Goal: Information Seeking & Learning: Learn about a topic

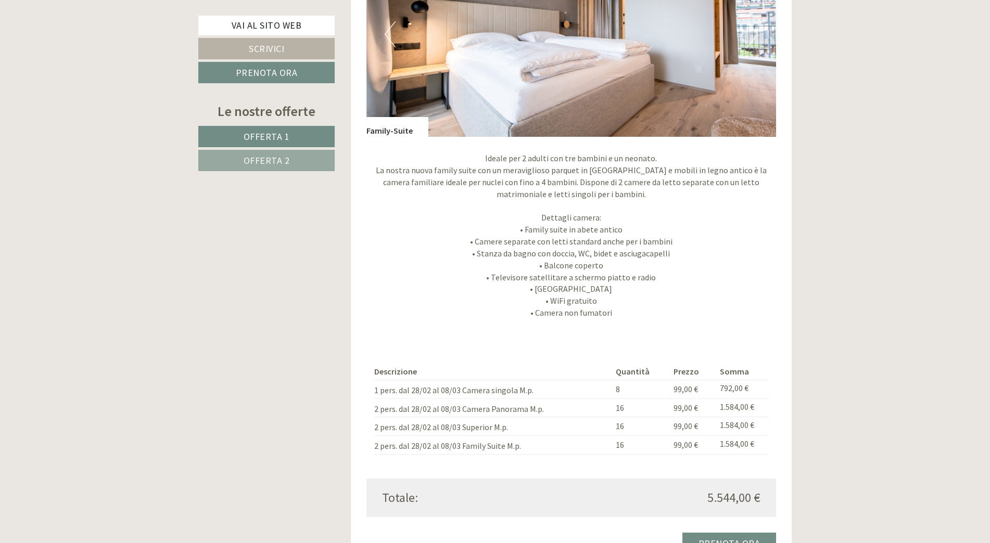
scroll to position [2237, 0]
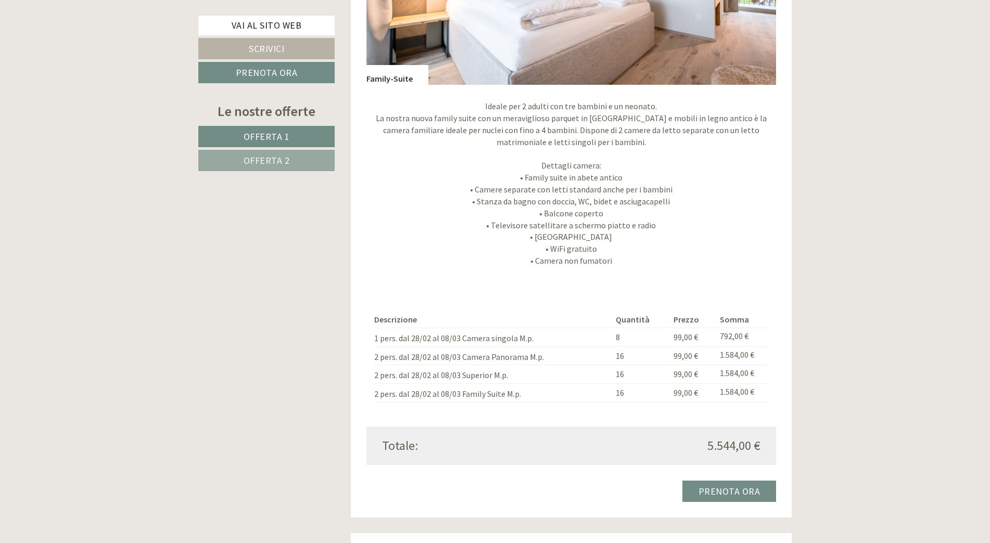
click at [280, 161] on span "Offerta 2" at bounding box center [267, 161] width 46 height 12
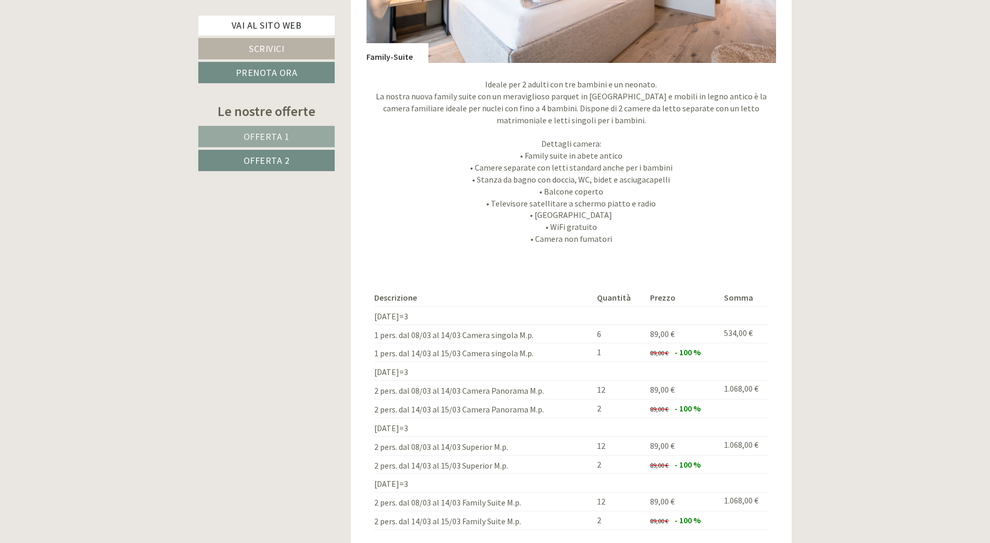
scroll to position [2285, 0]
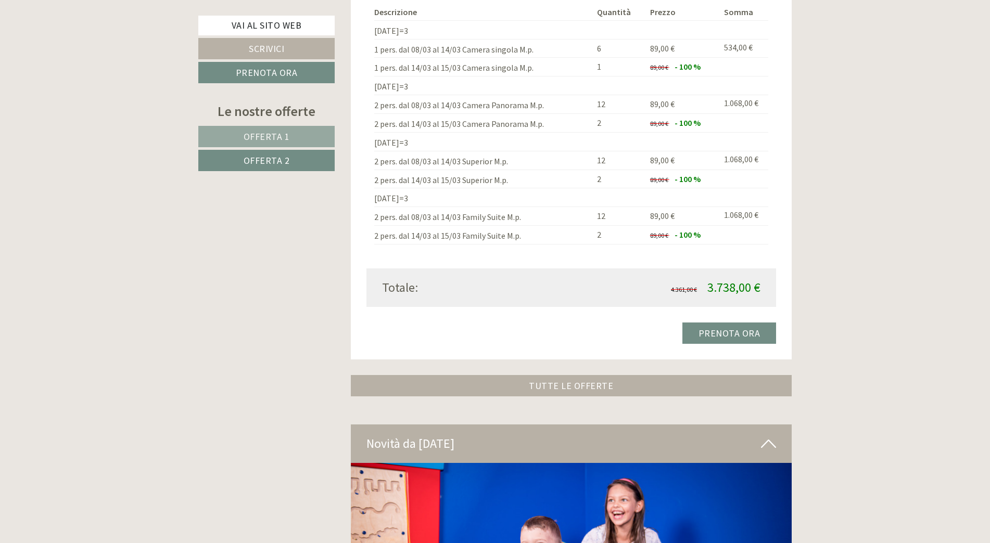
click at [260, 134] on span "Offerta 1" at bounding box center [267, 137] width 46 height 12
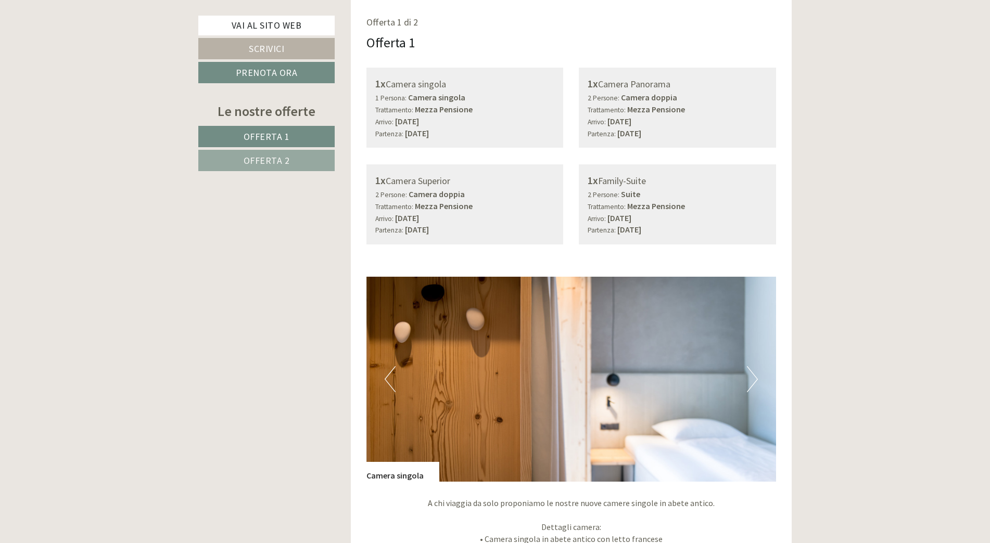
click at [272, 162] on span "Offerta 2" at bounding box center [267, 161] width 46 height 12
click at [278, 133] on span "Offerta 1" at bounding box center [267, 137] width 46 height 12
click at [273, 156] on span "Offerta 2" at bounding box center [267, 161] width 46 height 12
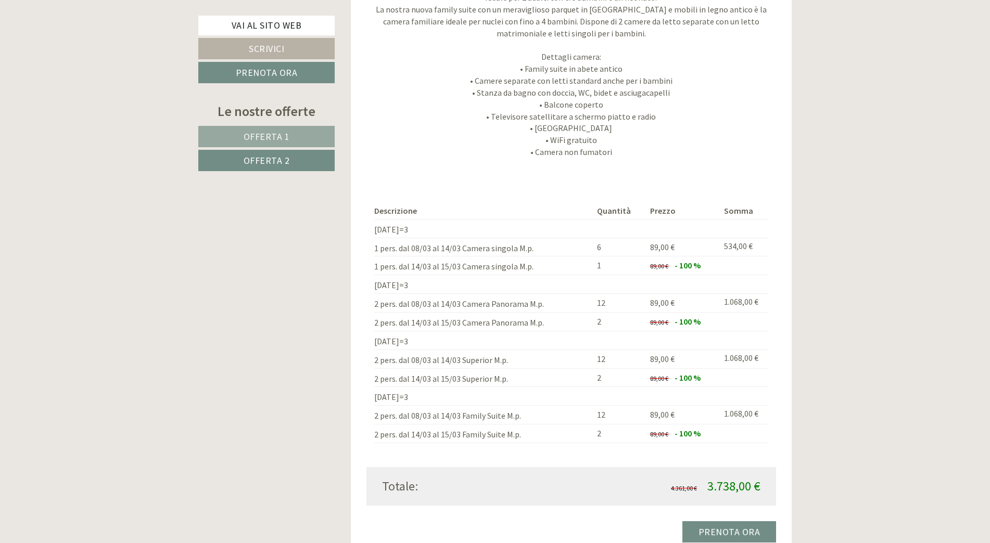
scroll to position [2597, 0]
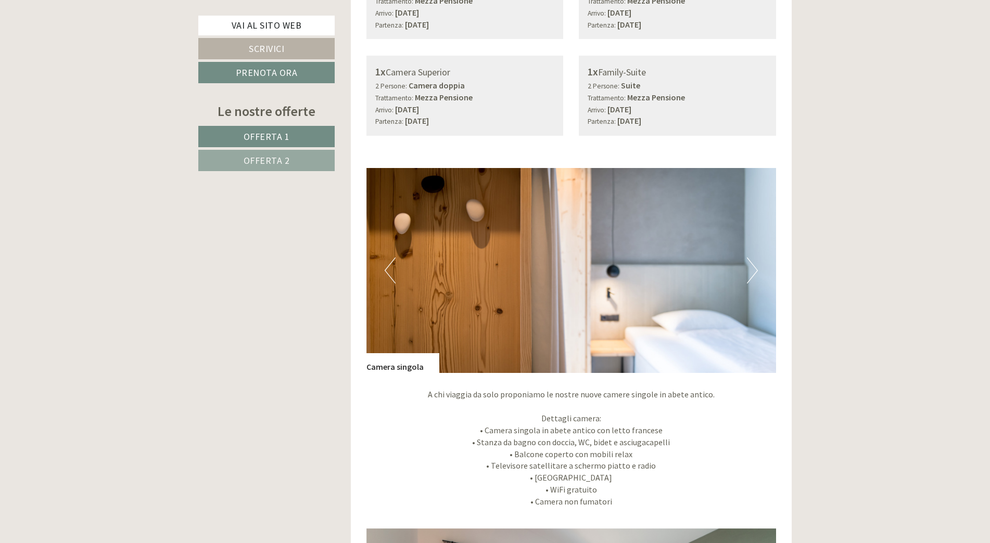
click at [748, 267] on button "Next" at bounding box center [752, 271] width 11 height 26
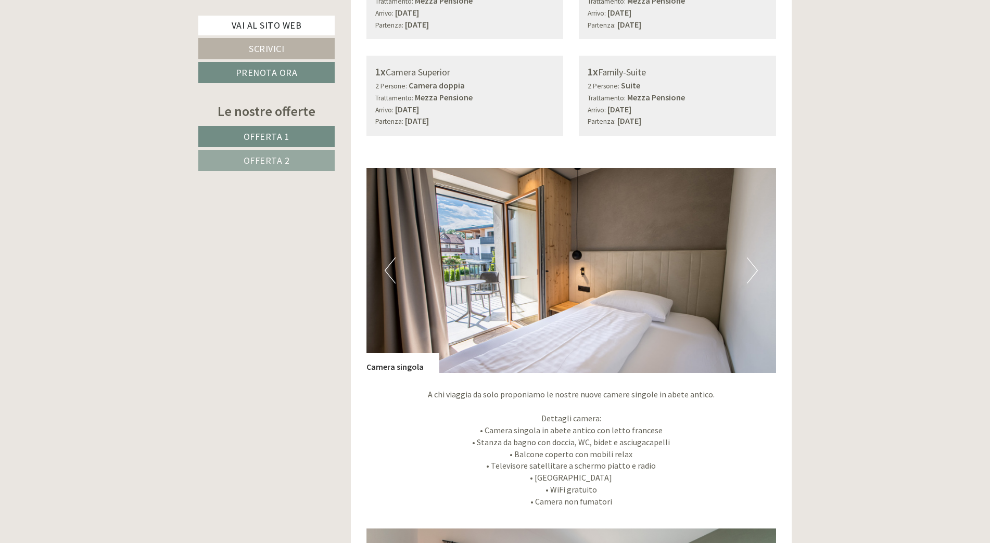
click at [748, 267] on button "Next" at bounding box center [752, 271] width 11 height 26
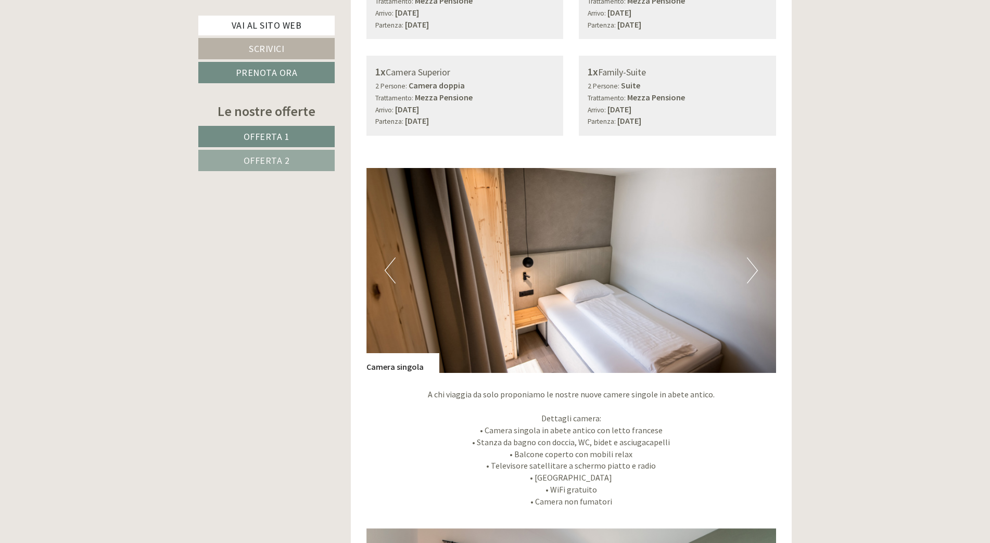
click at [748, 267] on button "Next" at bounding box center [752, 271] width 11 height 26
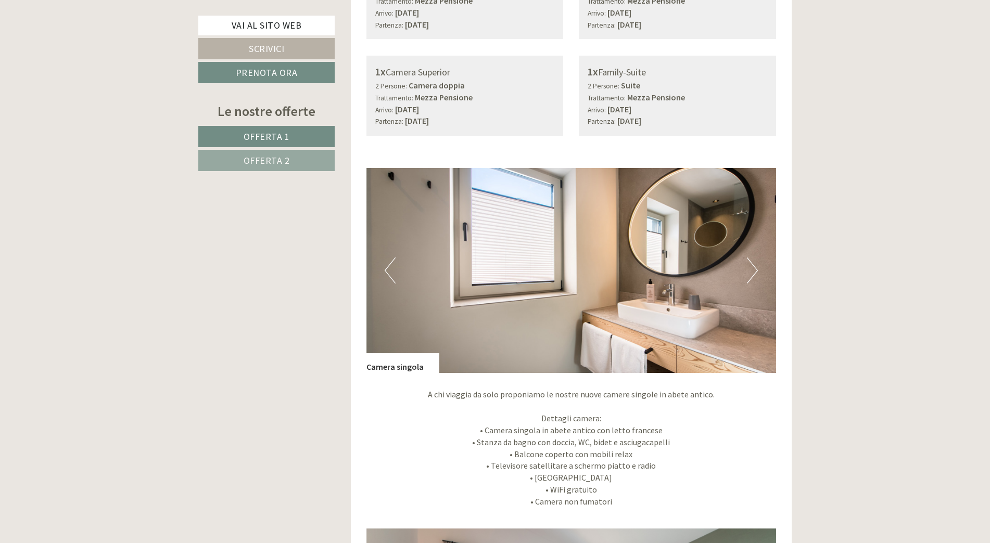
click at [749, 268] on button "Next" at bounding box center [752, 271] width 11 height 26
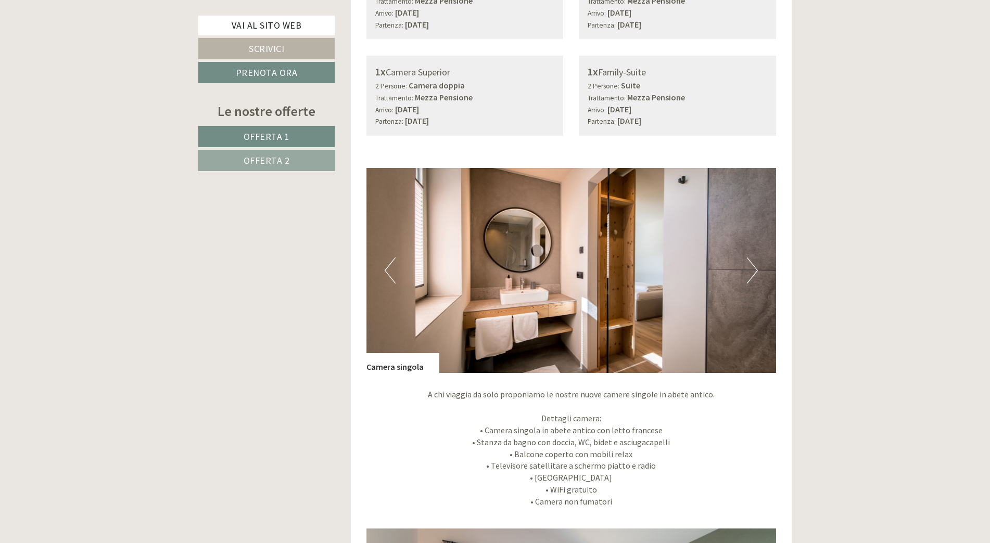
click at [749, 268] on button "Next" at bounding box center [752, 271] width 11 height 26
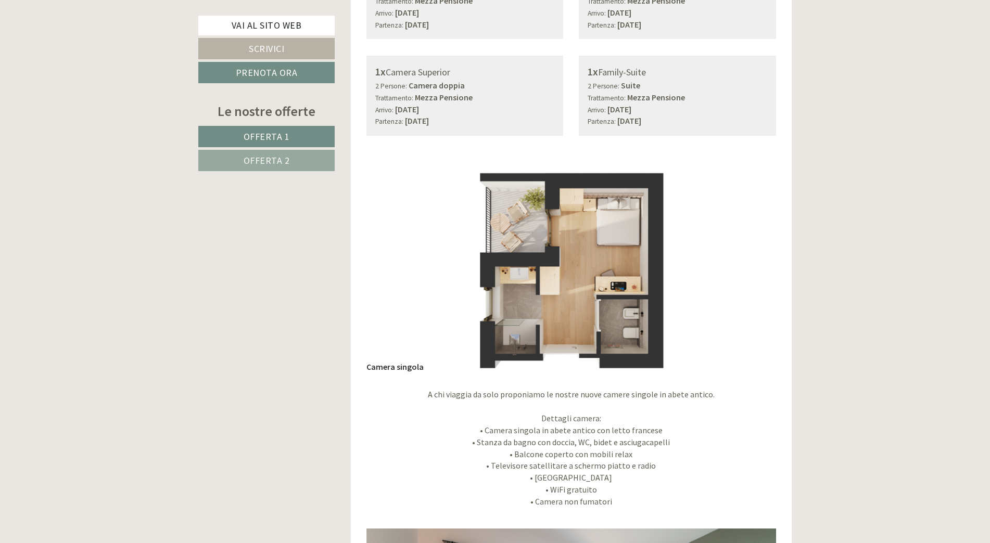
click at [749, 268] on button "Next" at bounding box center [752, 271] width 11 height 26
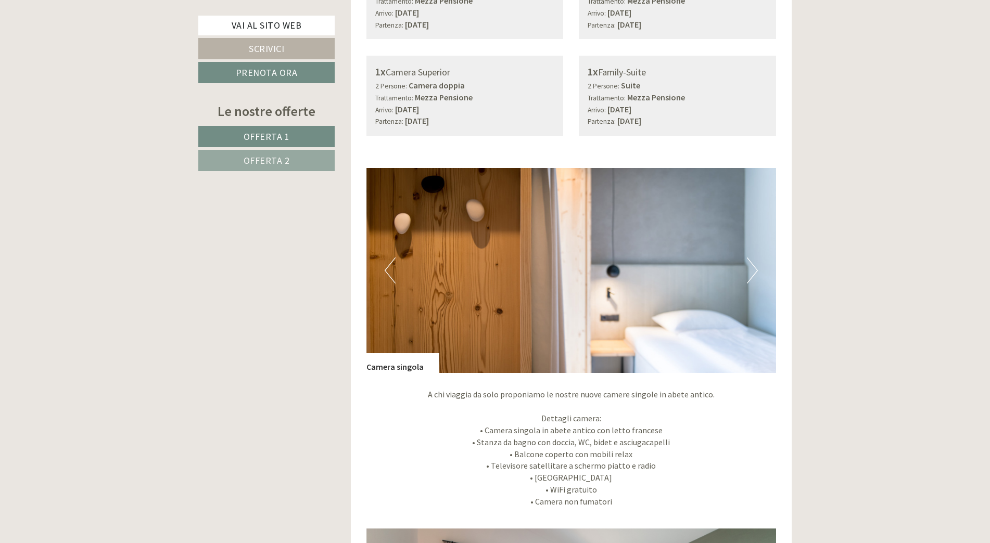
click at [749, 268] on button "Next" at bounding box center [752, 271] width 11 height 26
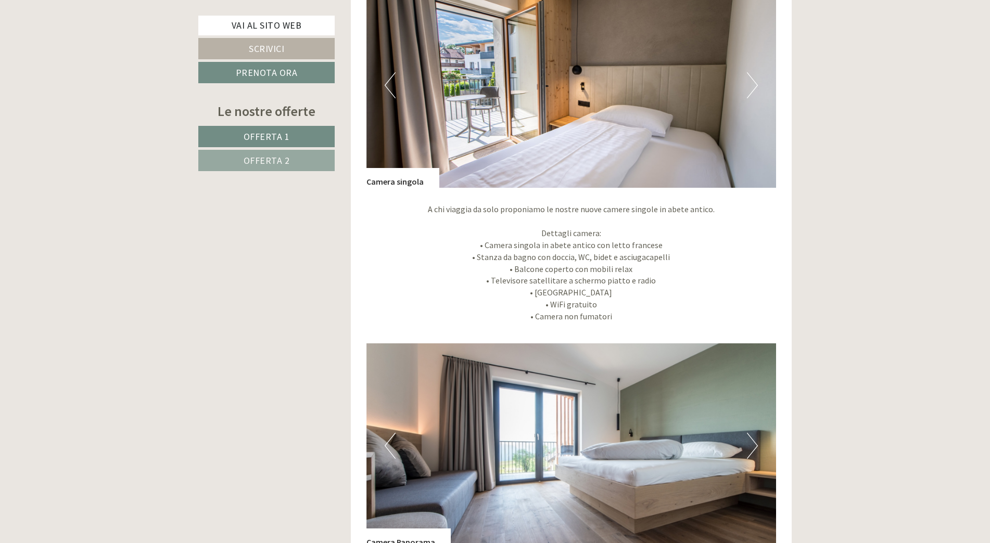
scroll to position [1301, 0]
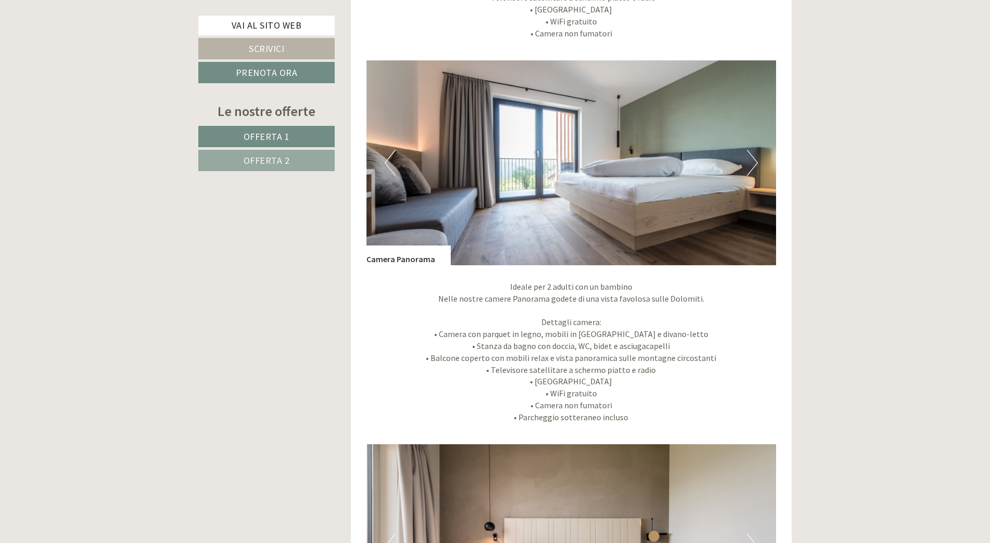
click at [748, 156] on button "Next" at bounding box center [752, 163] width 11 height 26
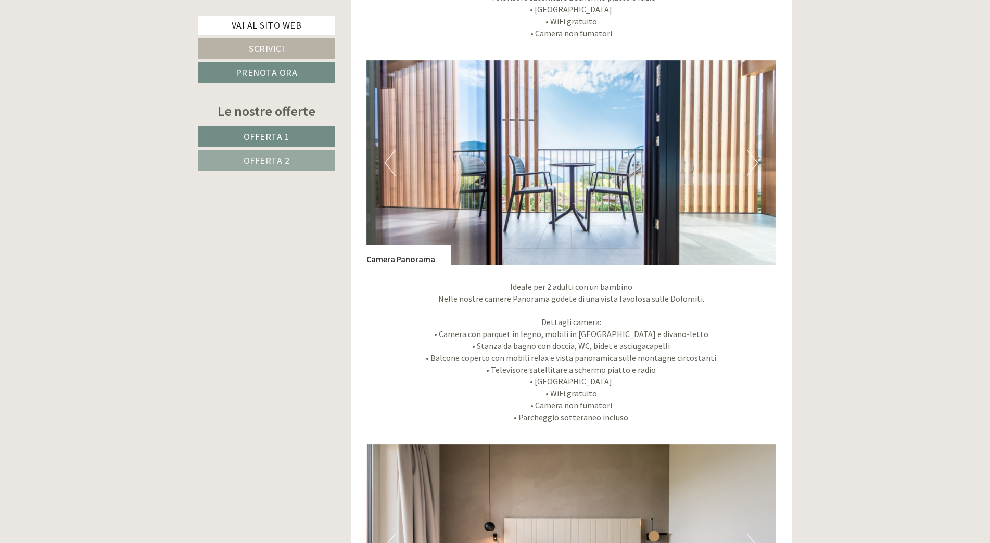
click at [748, 157] on button "Next" at bounding box center [752, 163] width 11 height 26
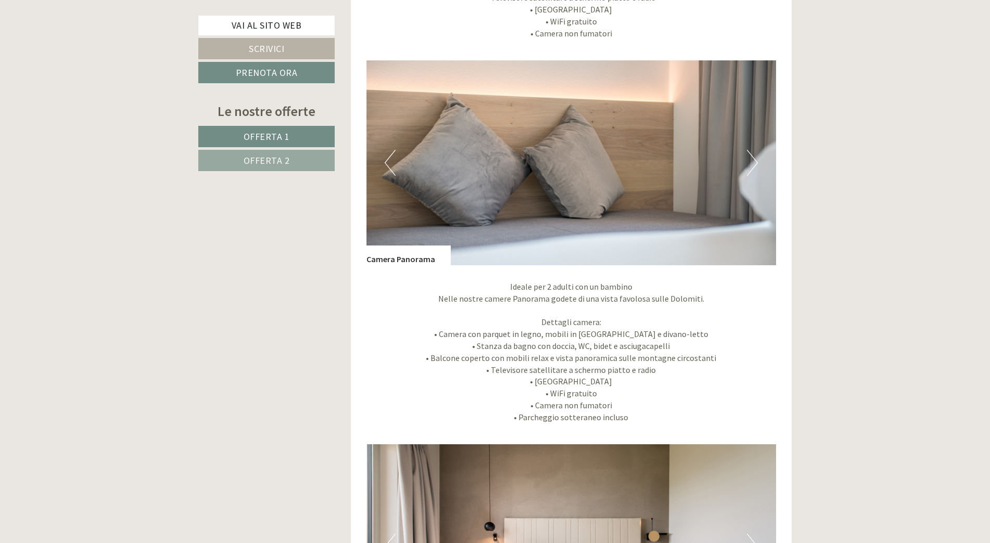
click at [748, 157] on button "Next" at bounding box center [752, 163] width 11 height 26
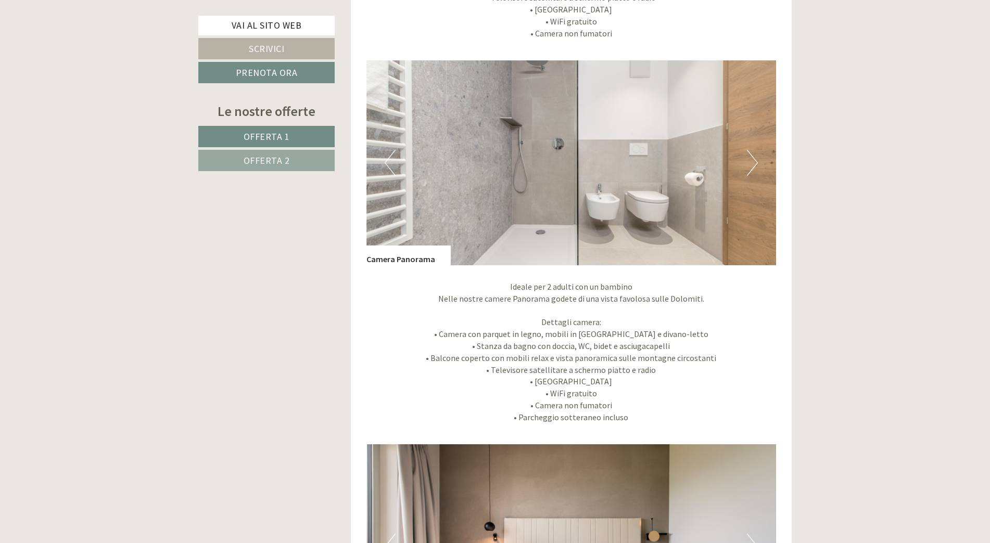
click at [748, 157] on button "Next" at bounding box center [752, 163] width 11 height 26
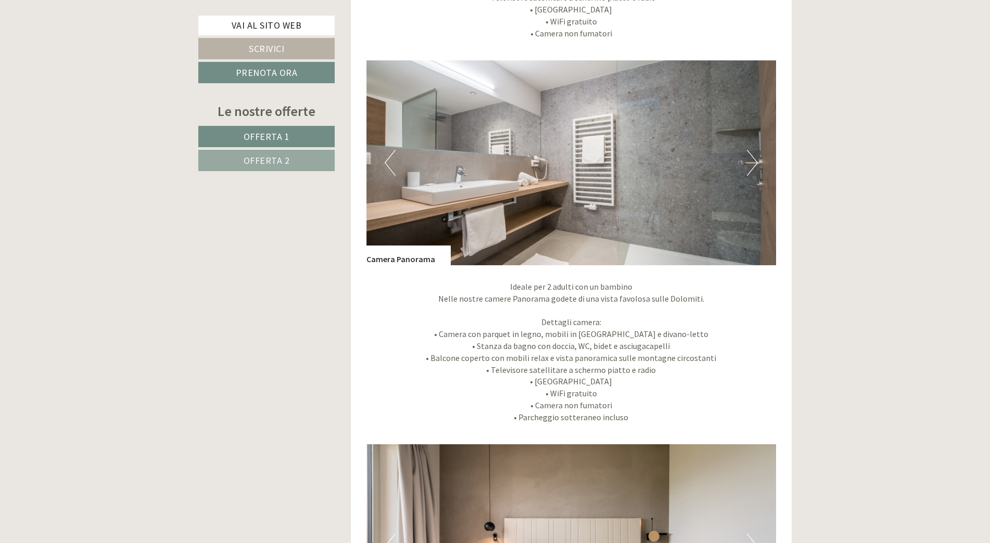
click at [748, 157] on button "Next" at bounding box center [752, 163] width 11 height 26
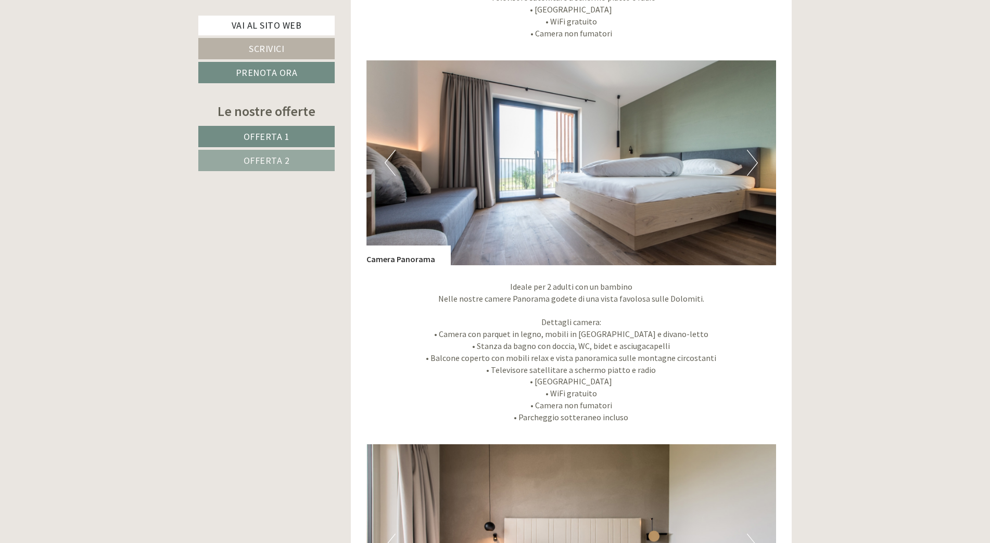
click at [748, 157] on button "Next" at bounding box center [752, 163] width 11 height 26
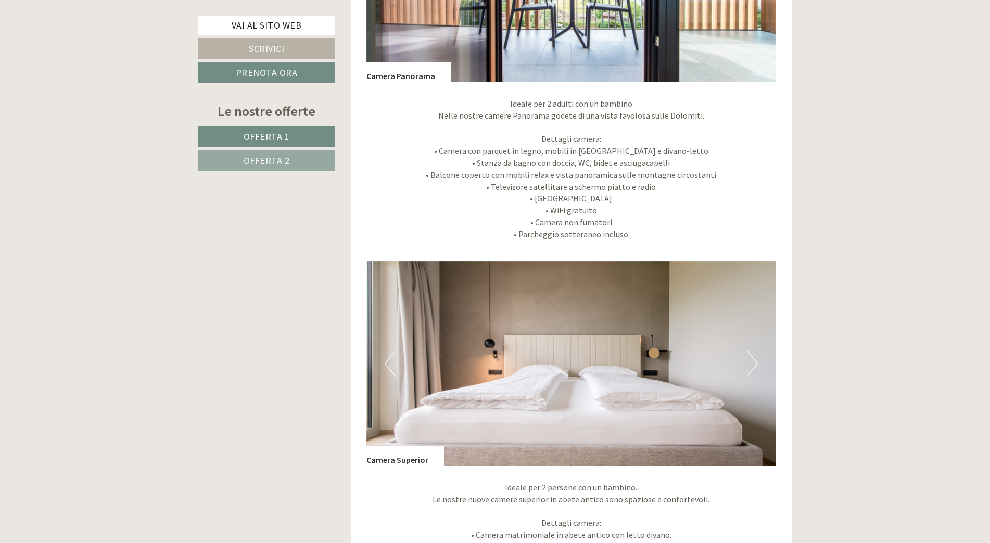
scroll to position [1717, 0]
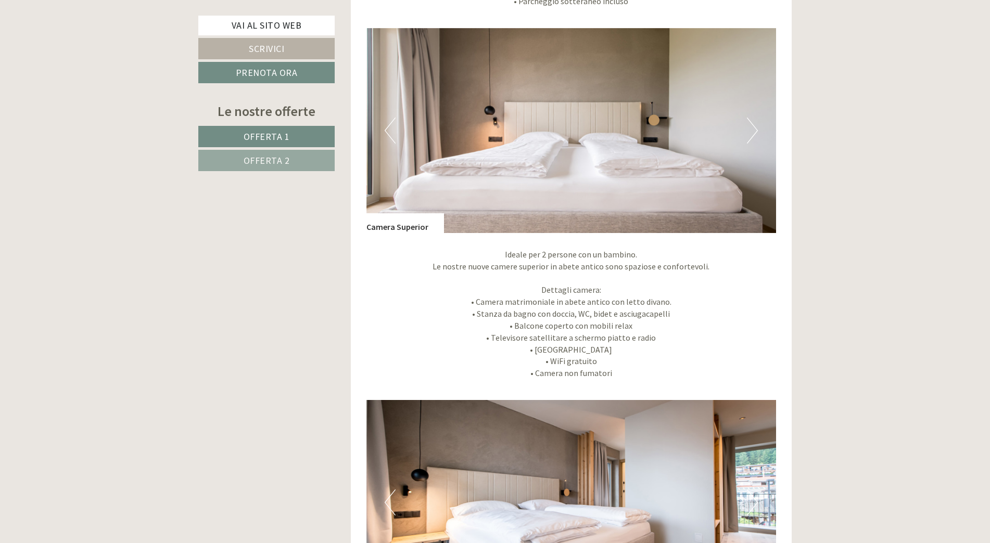
click at [740, 118] on img at bounding box center [571, 130] width 410 height 205
click at [742, 122] on img at bounding box center [571, 130] width 410 height 205
click at [749, 127] on button "Next" at bounding box center [752, 131] width 11 height 26
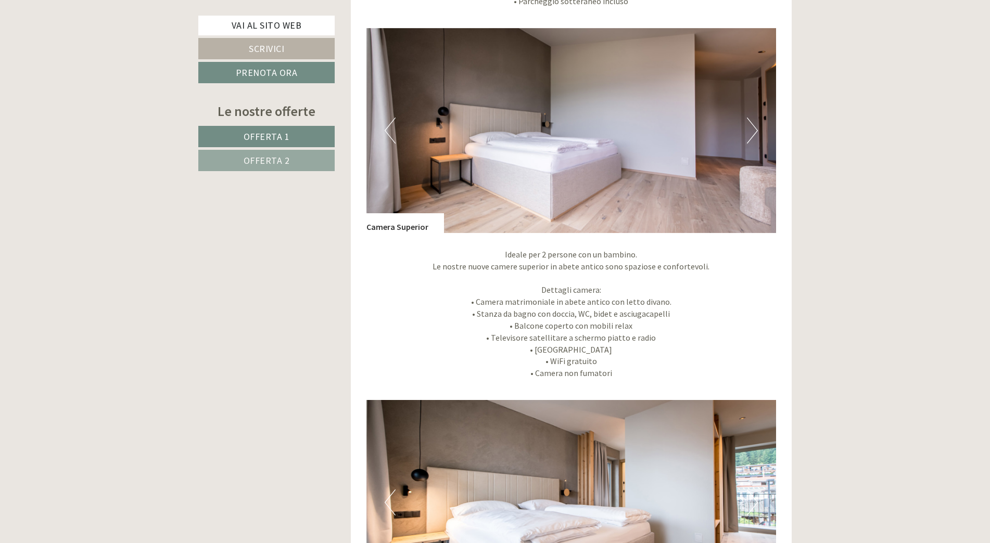
click at [749, 127] on button "Next" at bounding box center [752, 131] width 11 height 26
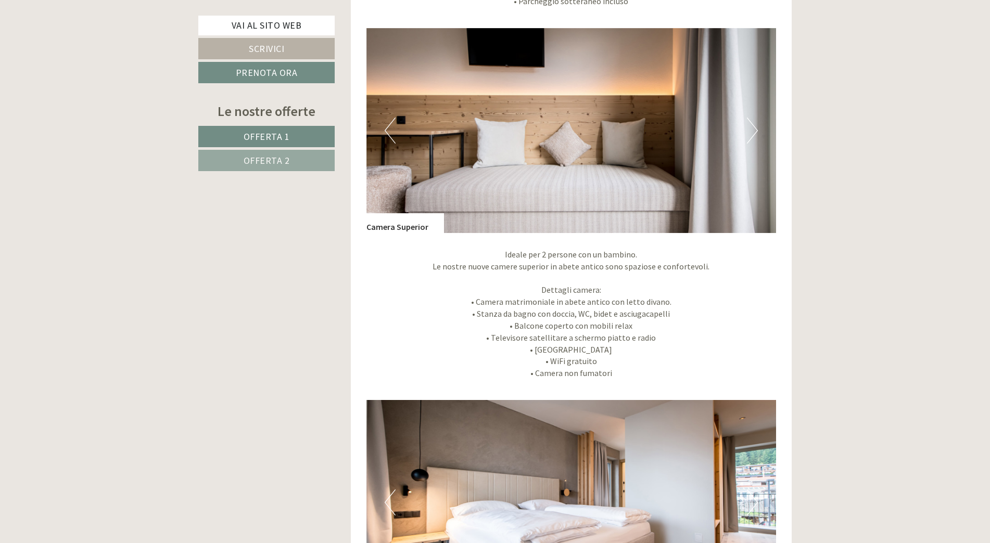
click at [749, 127] on button "Next" at bounding box center [752, 131] width 11 height 26
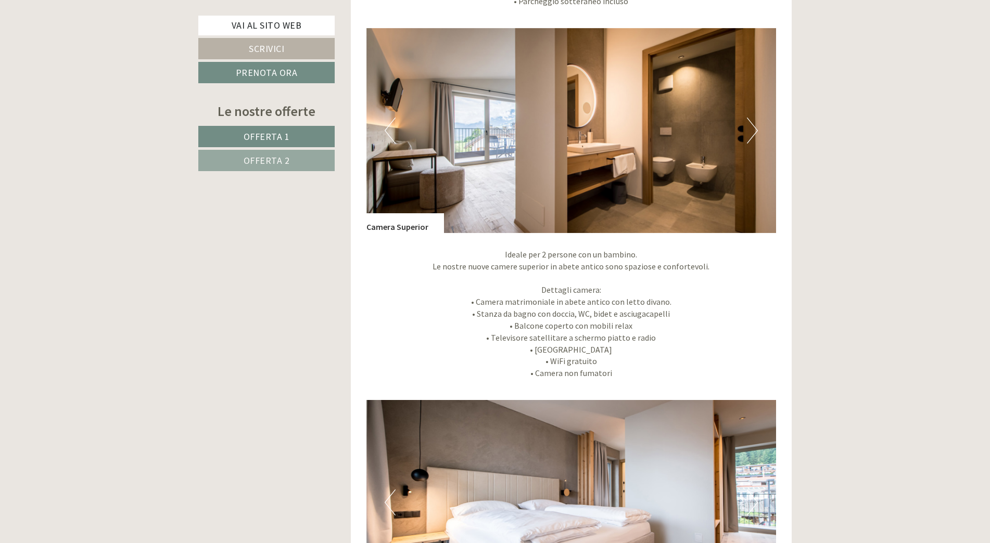
click at [749, 127] on button "Next" at bounding box center [752, 131] width 11 height 26
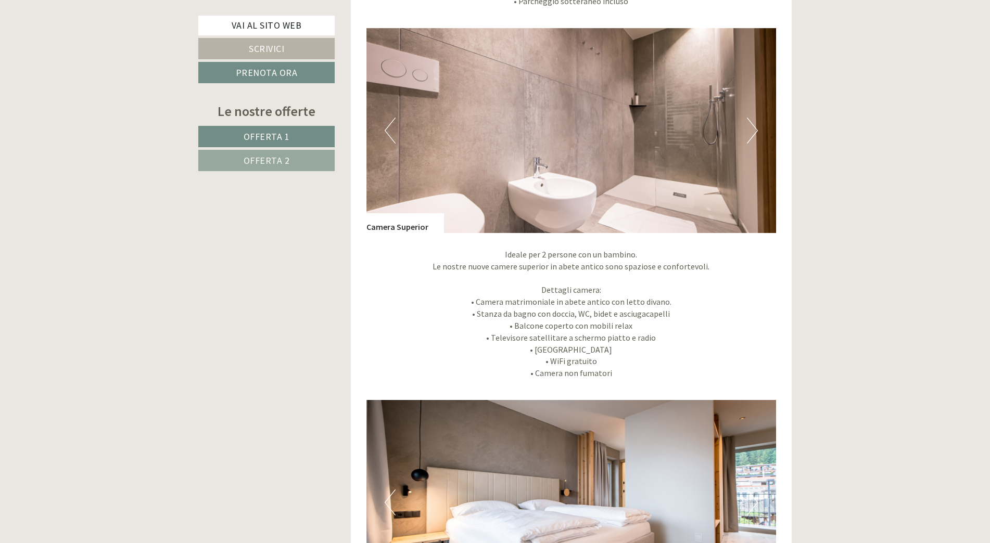
click at [749, 127] on button "Next" at bounding box center [752, 131] width 11 height 26
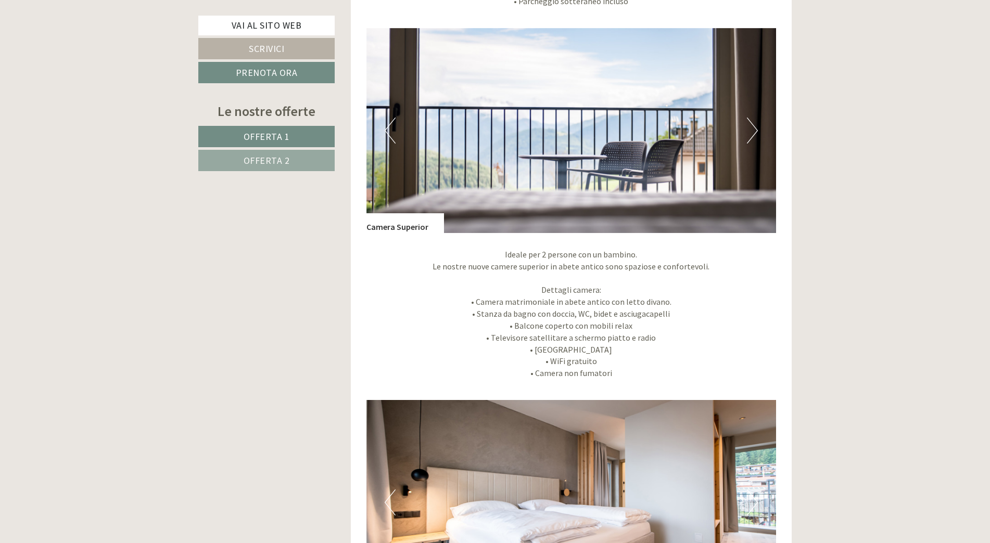
click at [749, 127] on button "Next" at bounding box center [752, 131] width 11 height 26
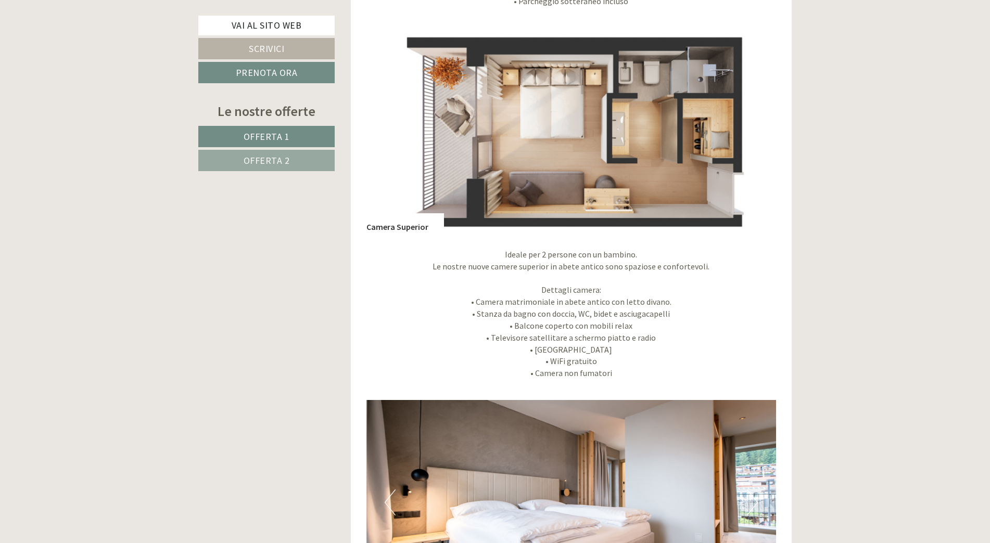
click at [749, 127] on button "Next" at bounding box center [752, 131] width 11 height 26
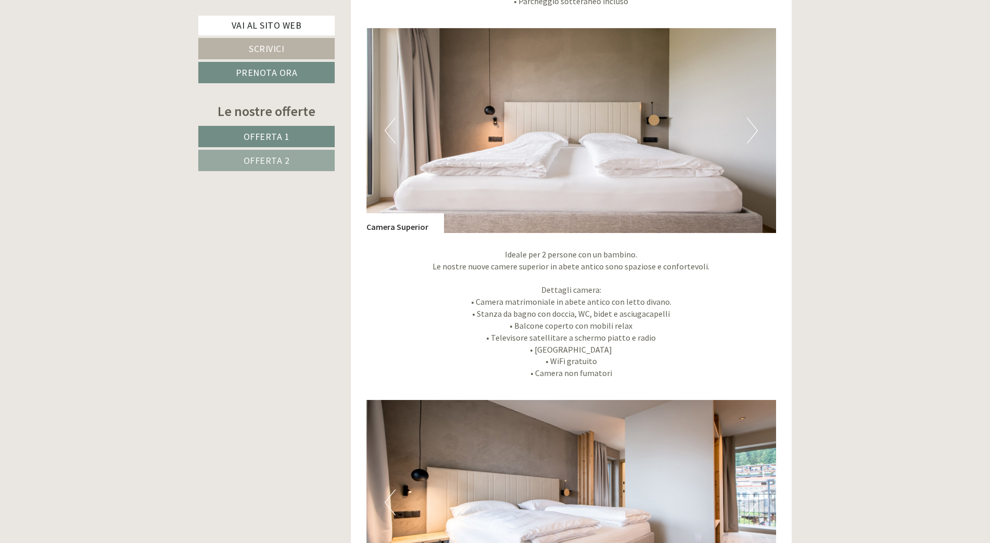
click at [749, 127] on button "Next" at bounding box center [752, 131] width 11 height 26
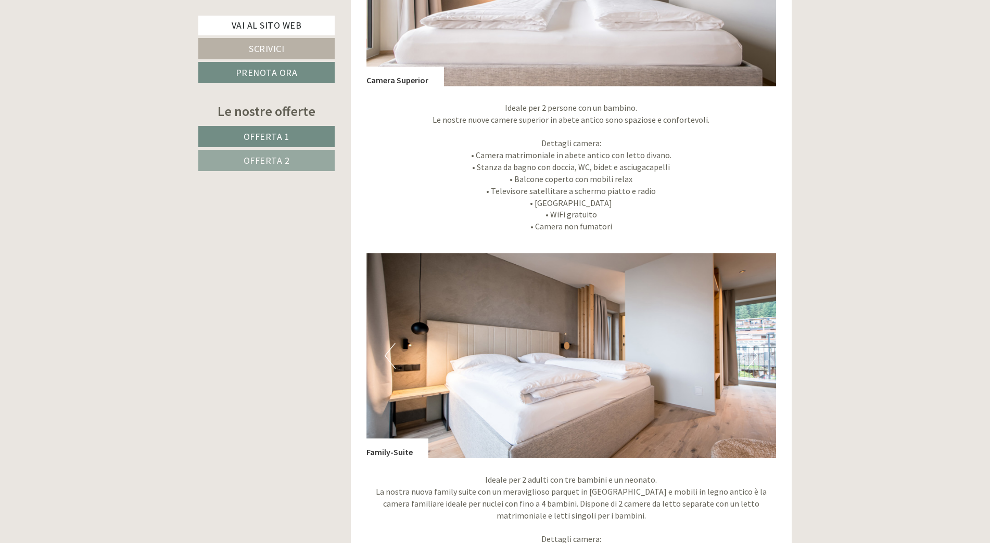
scroll to position [2133, 0]
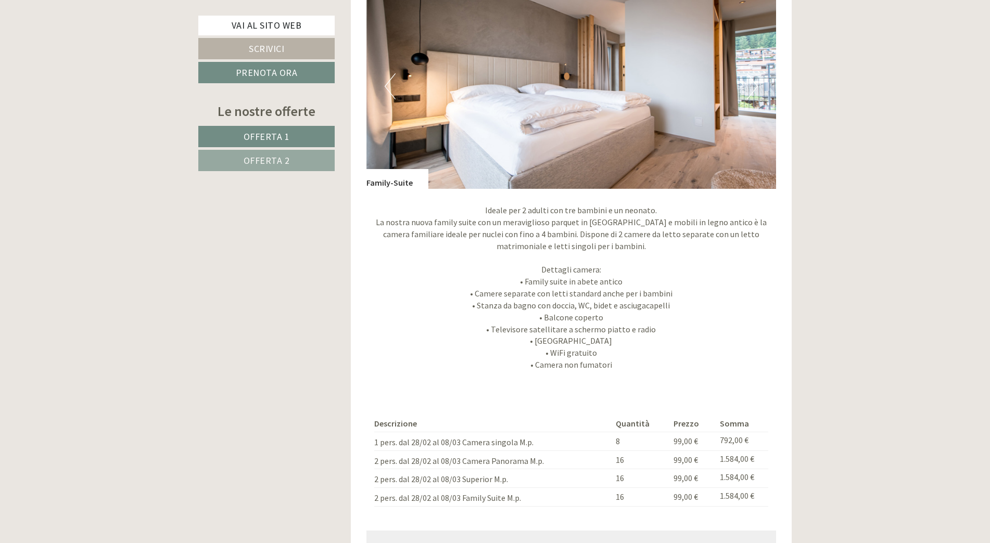
click at [751, 89] on button "Next" at bounding box center [752, 86] width 11 height 26
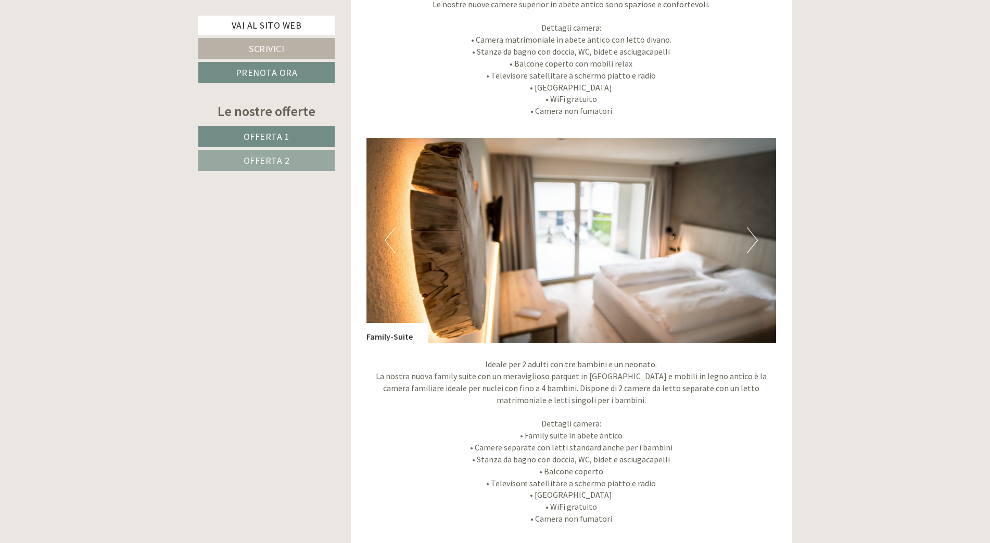
scroll to position [1977, 0]
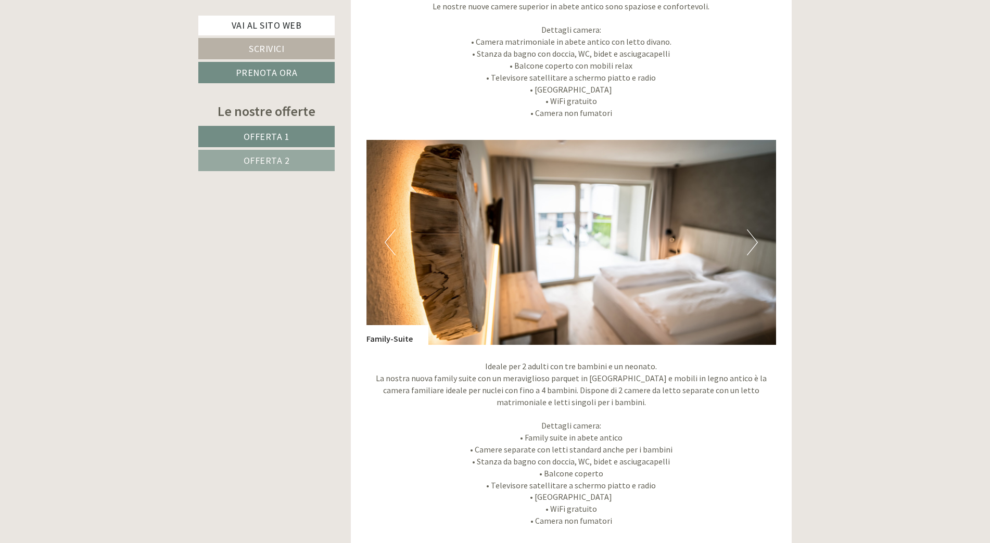
click at [751, 235] on button "Next" at bounding box center [752, 242] width 11 height 26
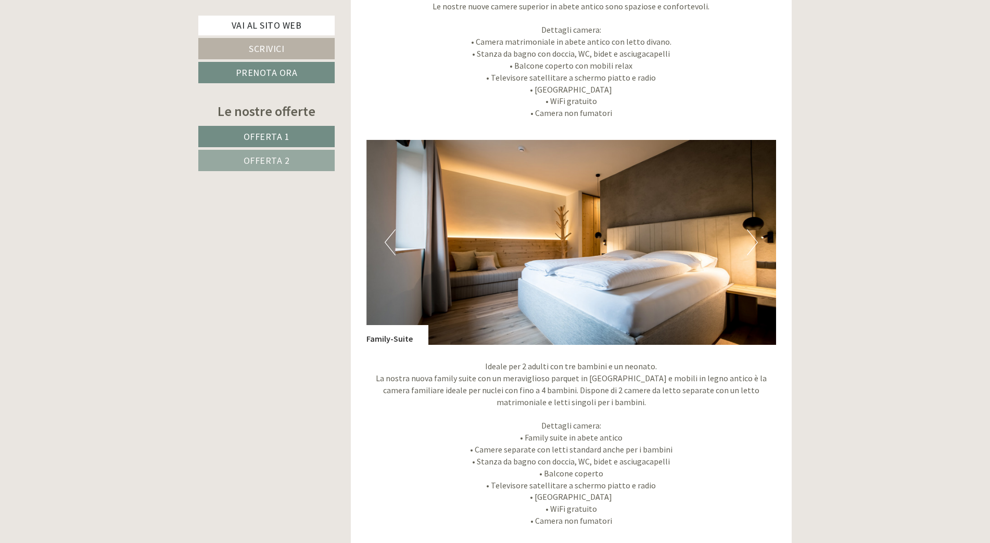
click at [751, 237] on button "Next" at bounding box center [752, 242] width 11 height 26
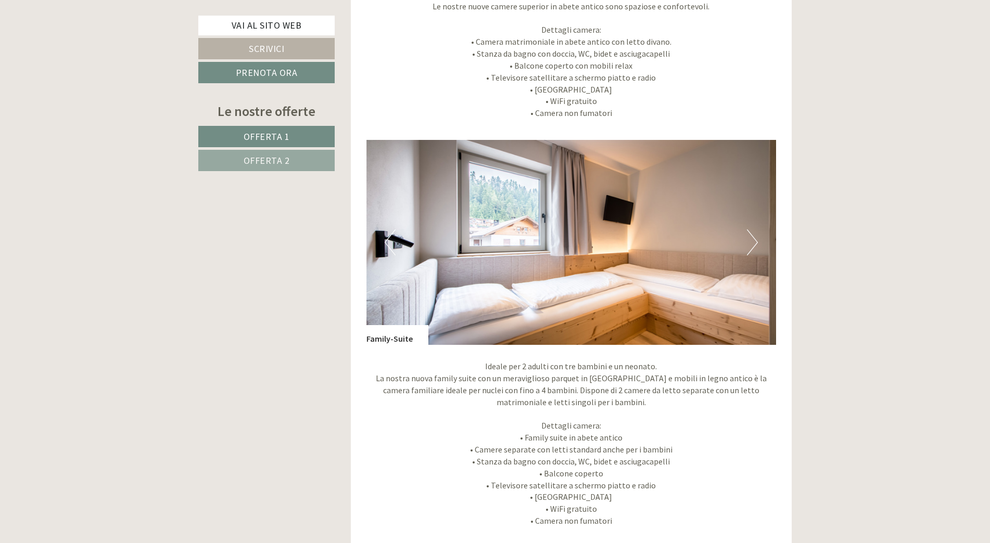
click at [751, 237] on button "Next" at bounding box center [752, 242] width 11 height 26
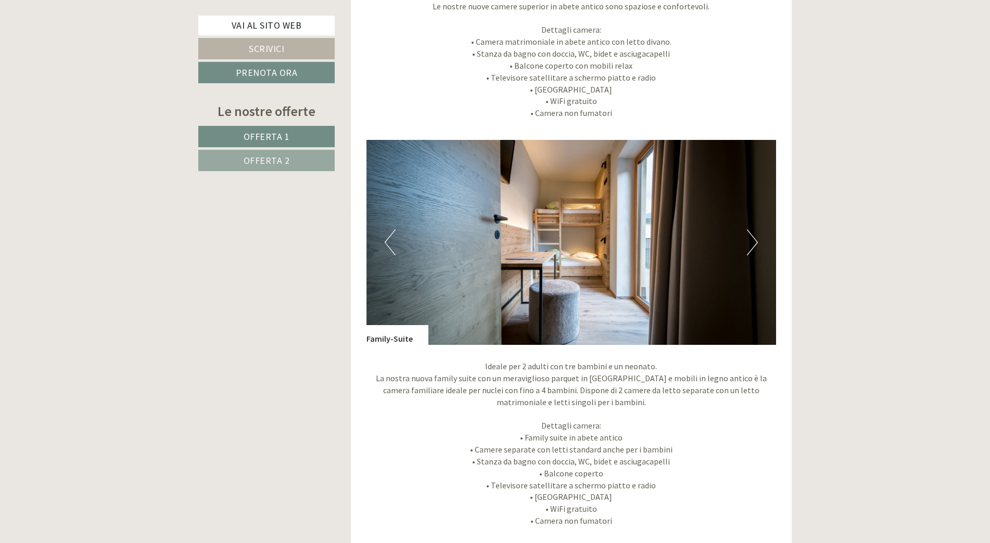
click at [751, 237] on button "Next" at bounding box center [752, 242] width 11 height 26
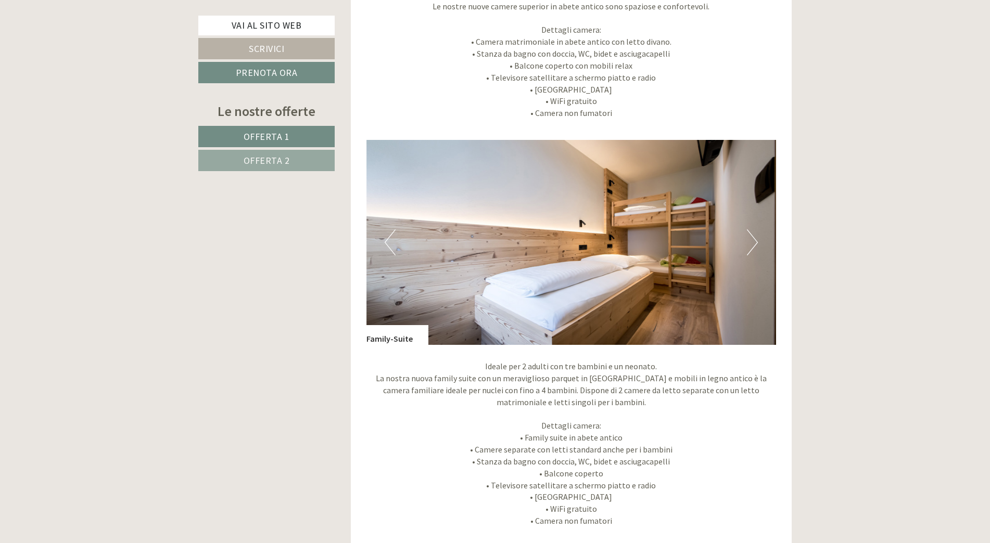
click at [751, 237] on button "Next" at bounding box center [752, 242] width 11 height 26
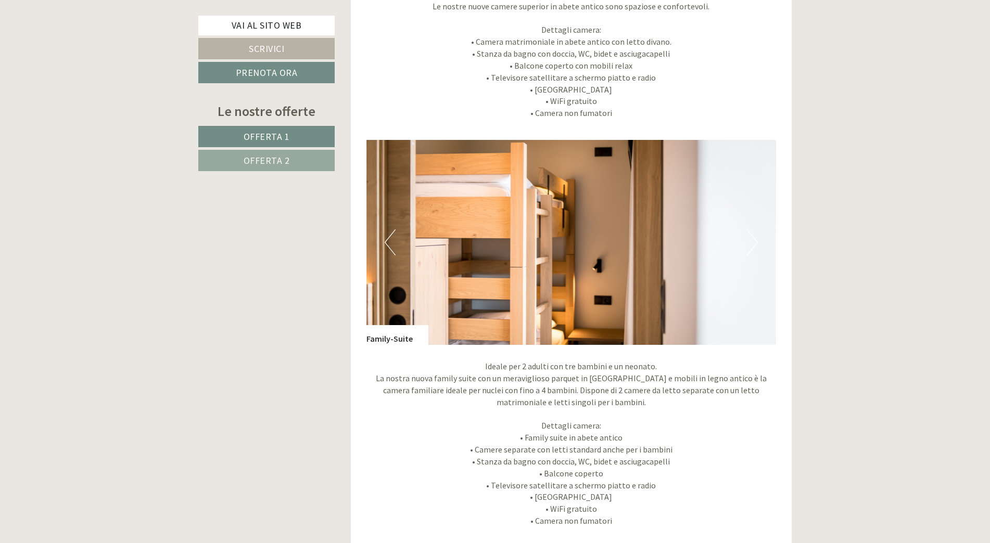
drag, startPoint x: 751, startPoint y: 237, endPoint x: 839, endPoint y: 215, distance: 91.1
click at [758, 236] on img at bounding box center [571, 242] width 410 height 205
click at [754, 240] on button "Next" at bounding box center [752, 242] width 11 height 26
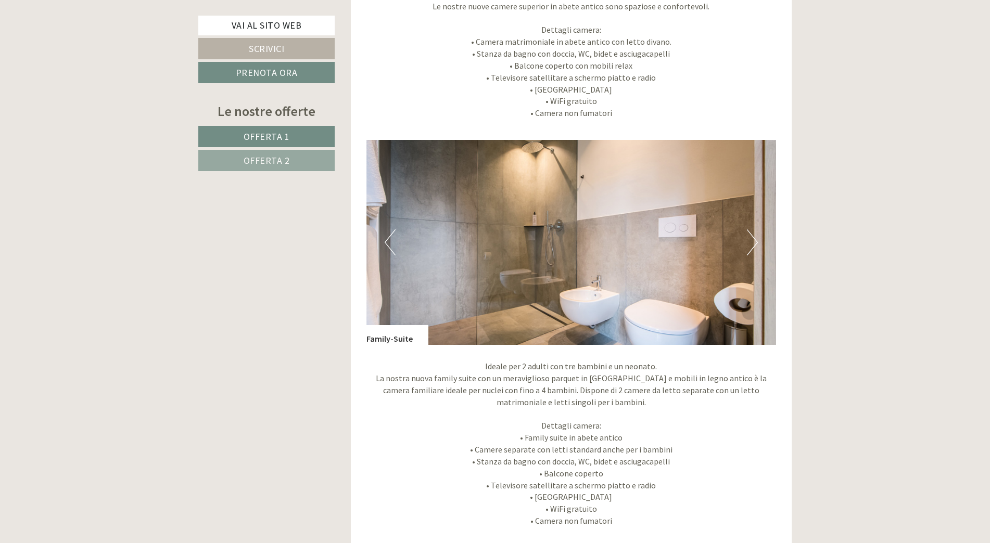
click at [754, 240] on button "Next" at bounding box center [752, 242] width 11 height 26
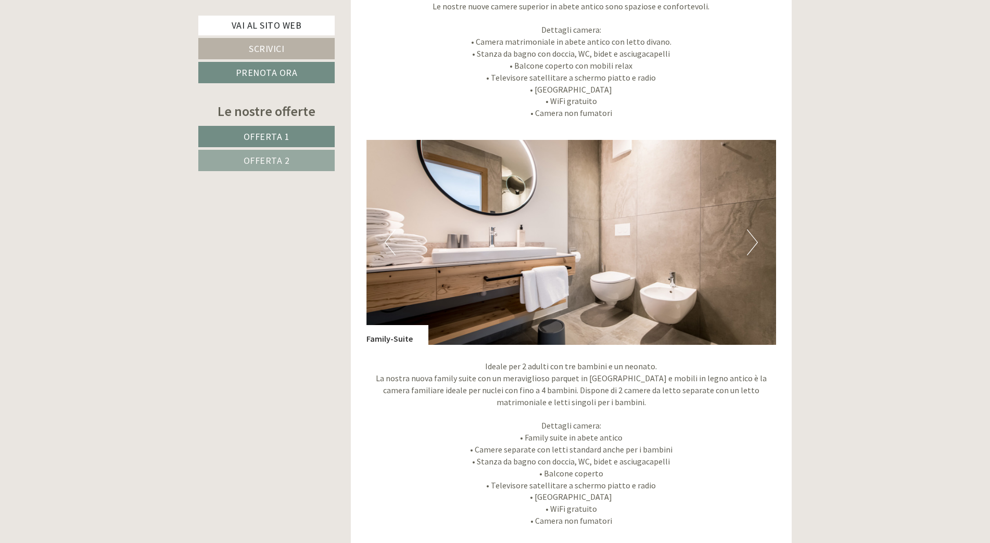
click at [754, 240] on button "Next" at bounding box center [752, 242] width 11 height 26
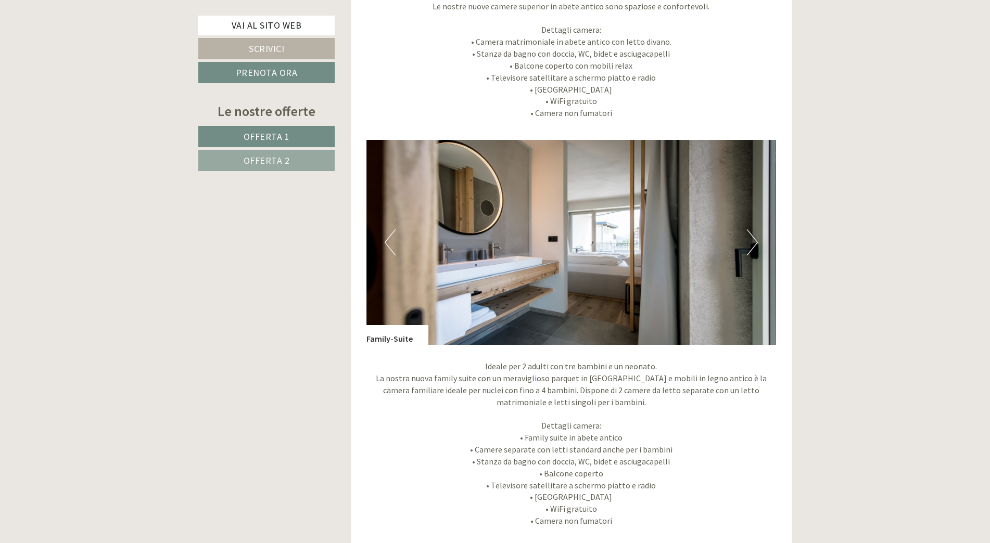
click at [754, 240] on button "Next" at bounding box center [752, 242] width 11 height 26
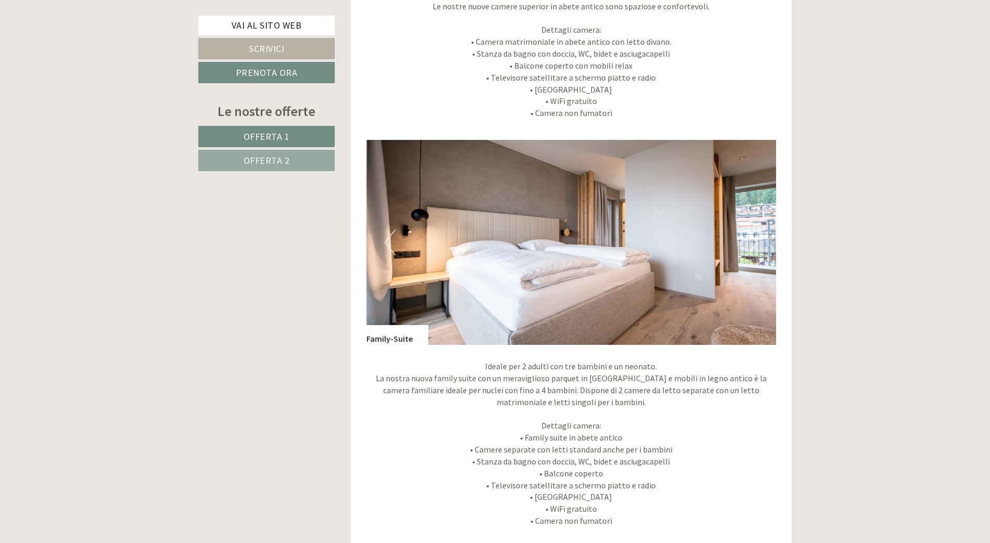
click at [754, 240] on button "Next" at bounding box center [752, 242] width 11 height 26
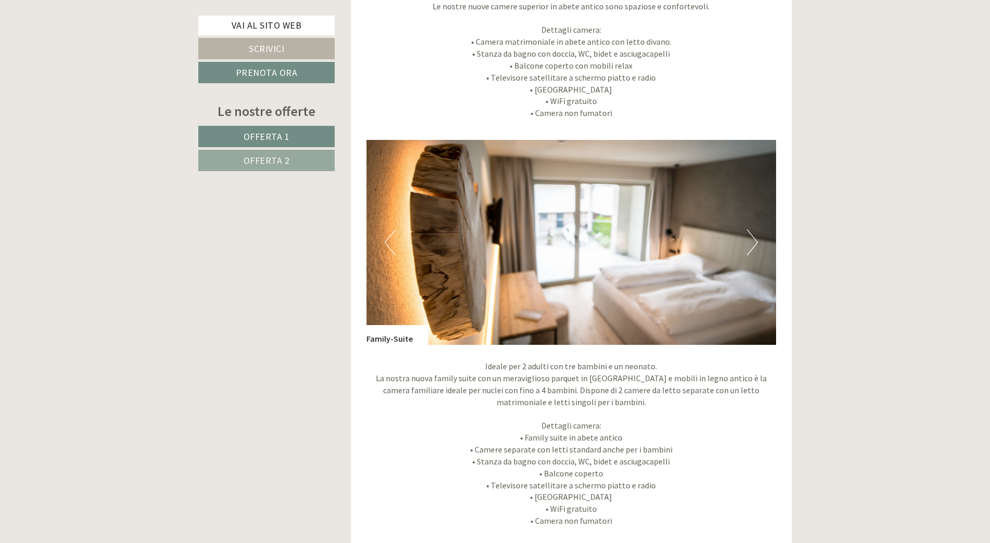
click at [754, 240] on button "Next" at bounding box center [752, 242] width 11 height 26
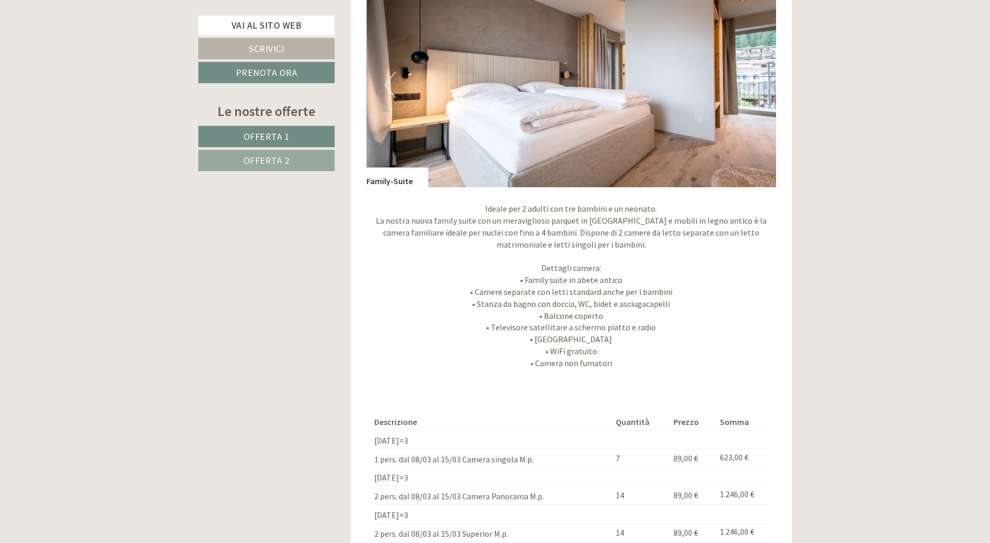
scroll to position [4319, 0]
